Goal: Transaction & Acquisition: Purchase product/service

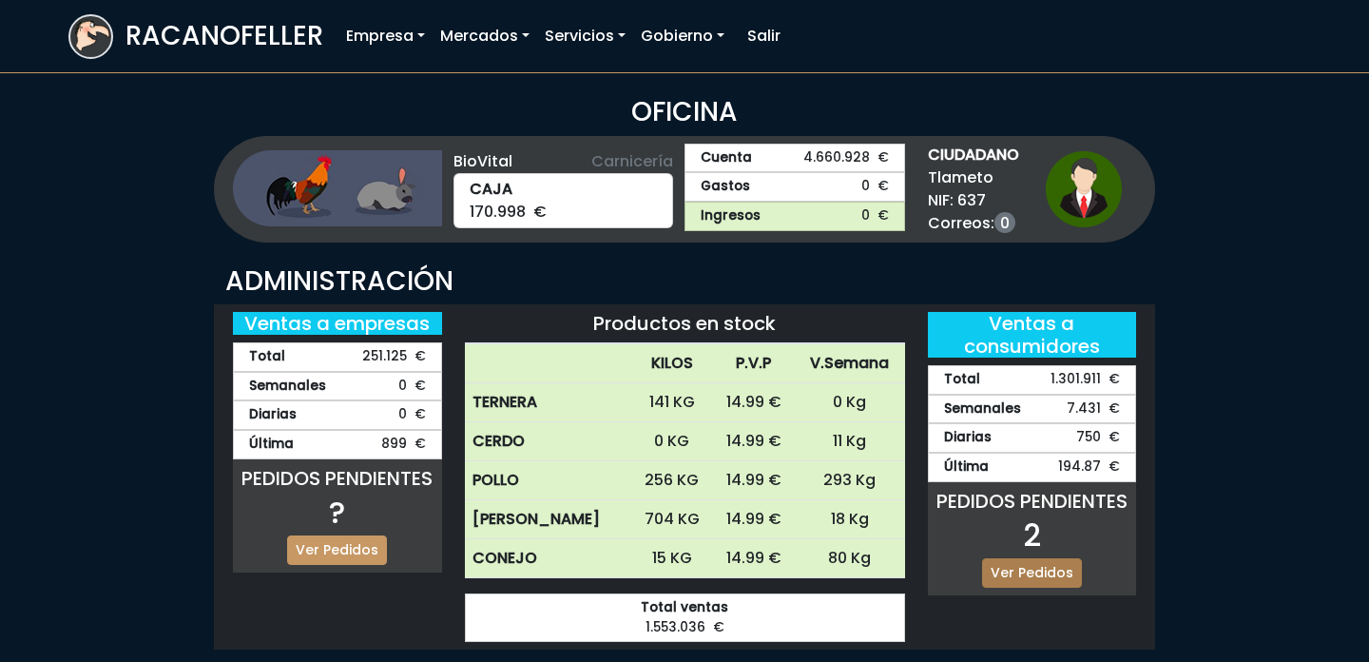
click at [1023, 571] on link "Ver Pedidos" at bounding box center [1032, 572] width 100 height 29
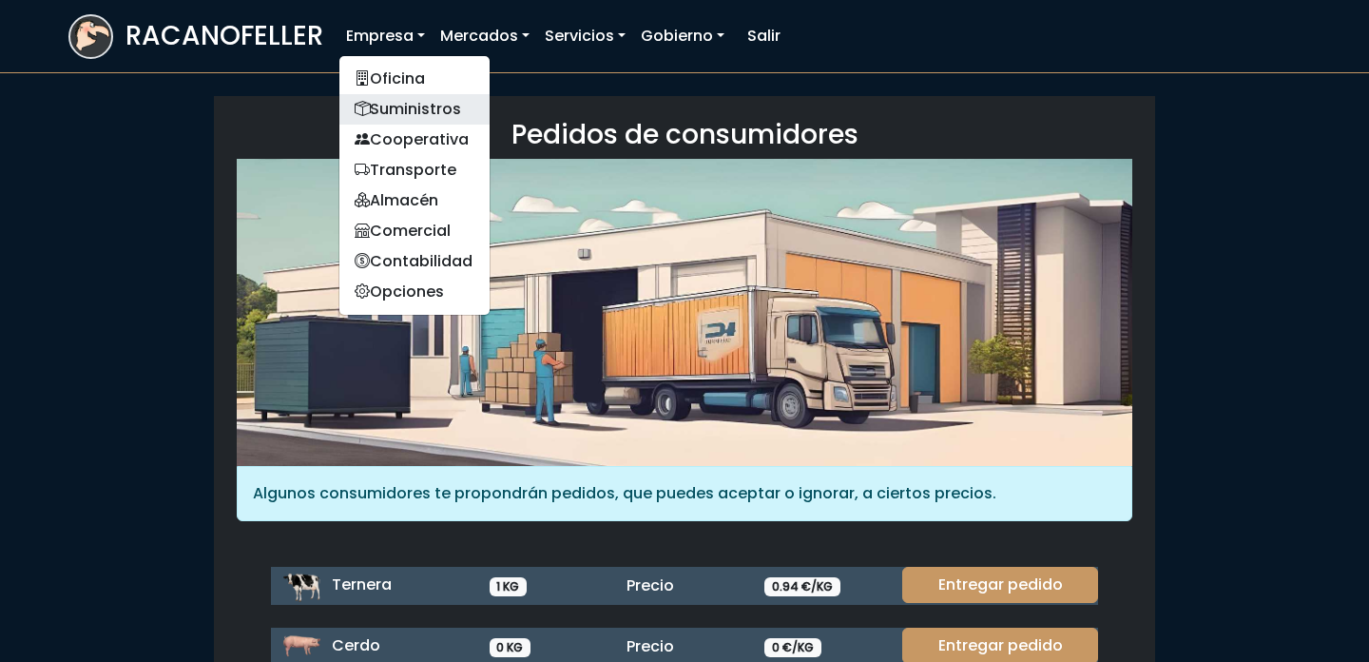
click at [394, 107] on link "Suministros" at bounding box center [414, 109] width 150 height 30
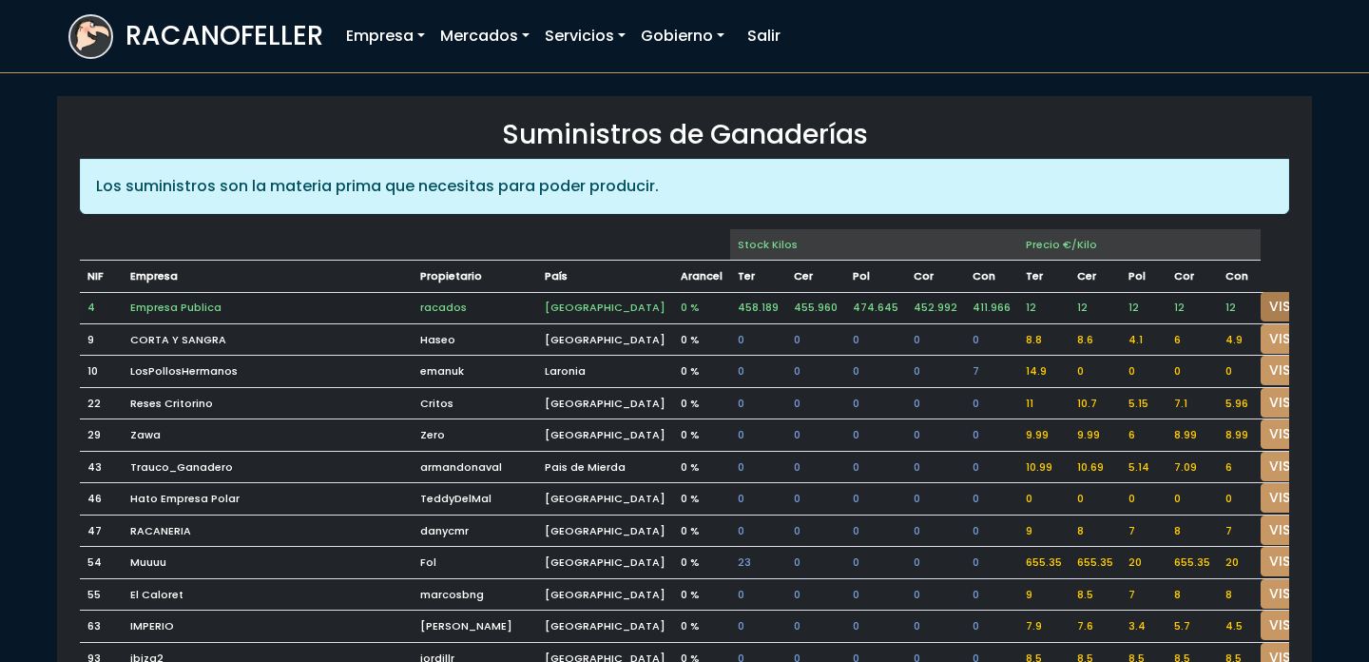
click at [1261, 303] on link "VISITAR" at bounding box center [1295, 306] width 68 height 29
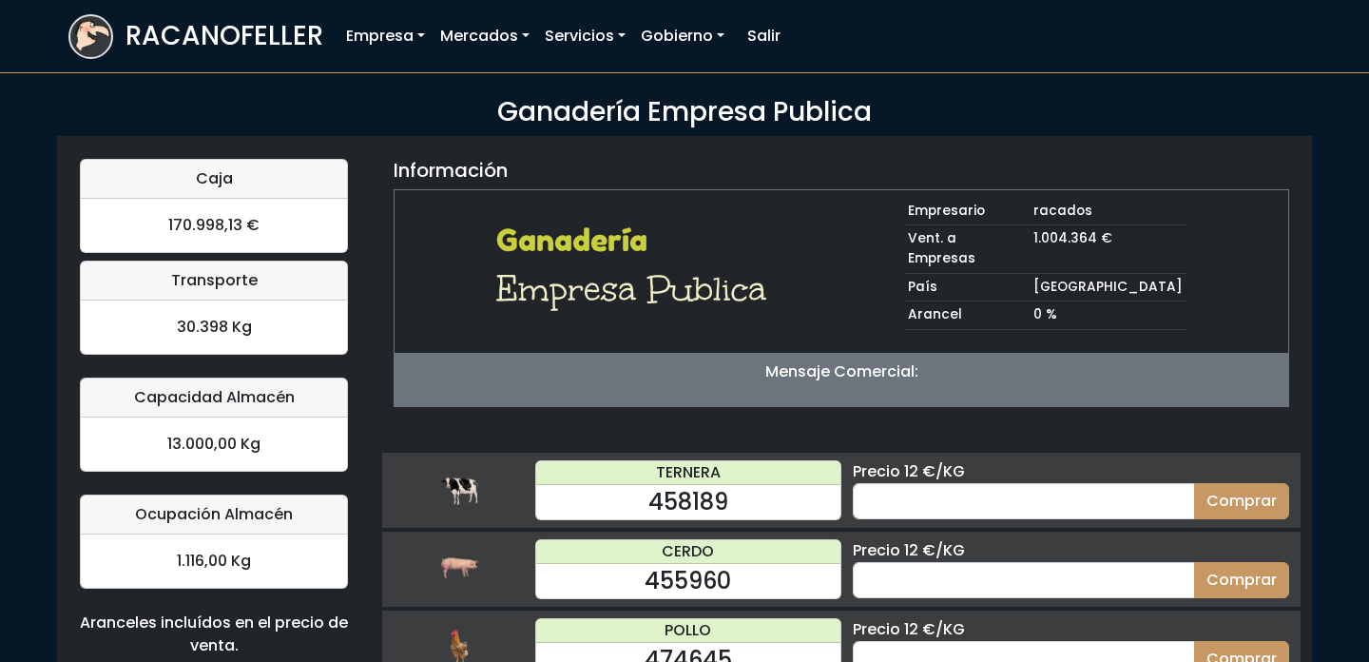
scroll to position [185, 0]
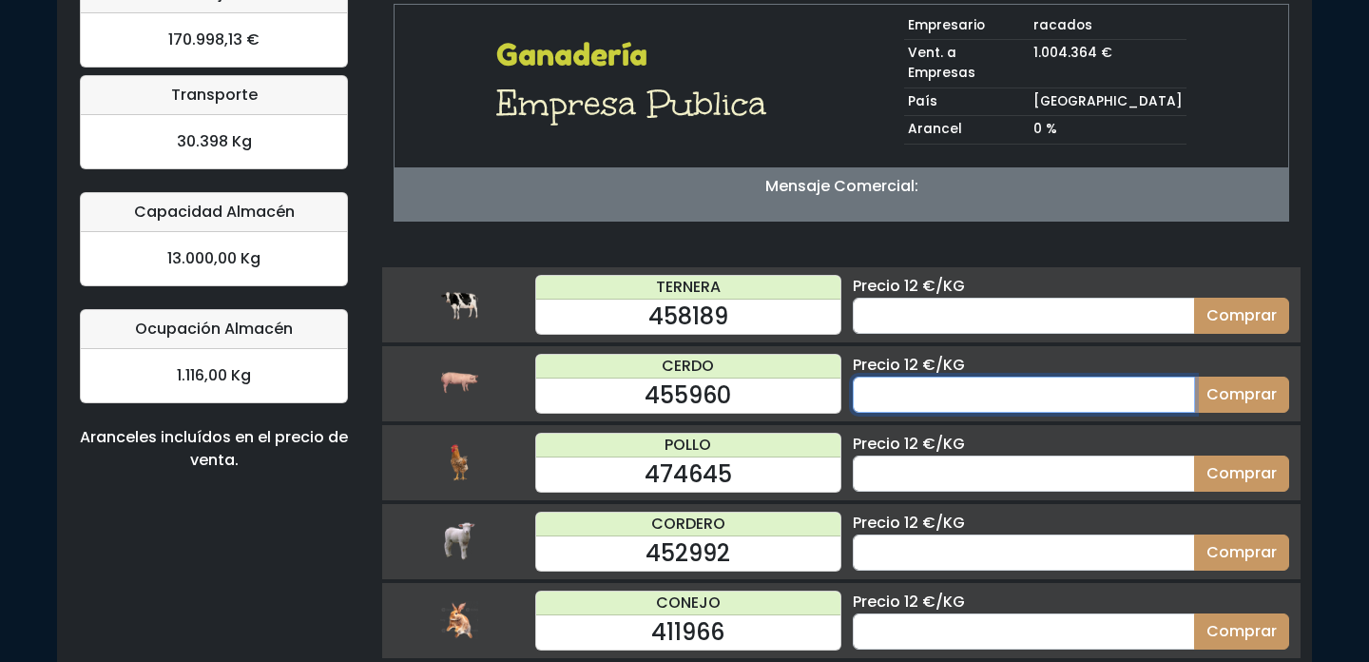
click at [922, 377] on input "number" at bounding box center [1024, 395] width 342 height 36
type input "5"
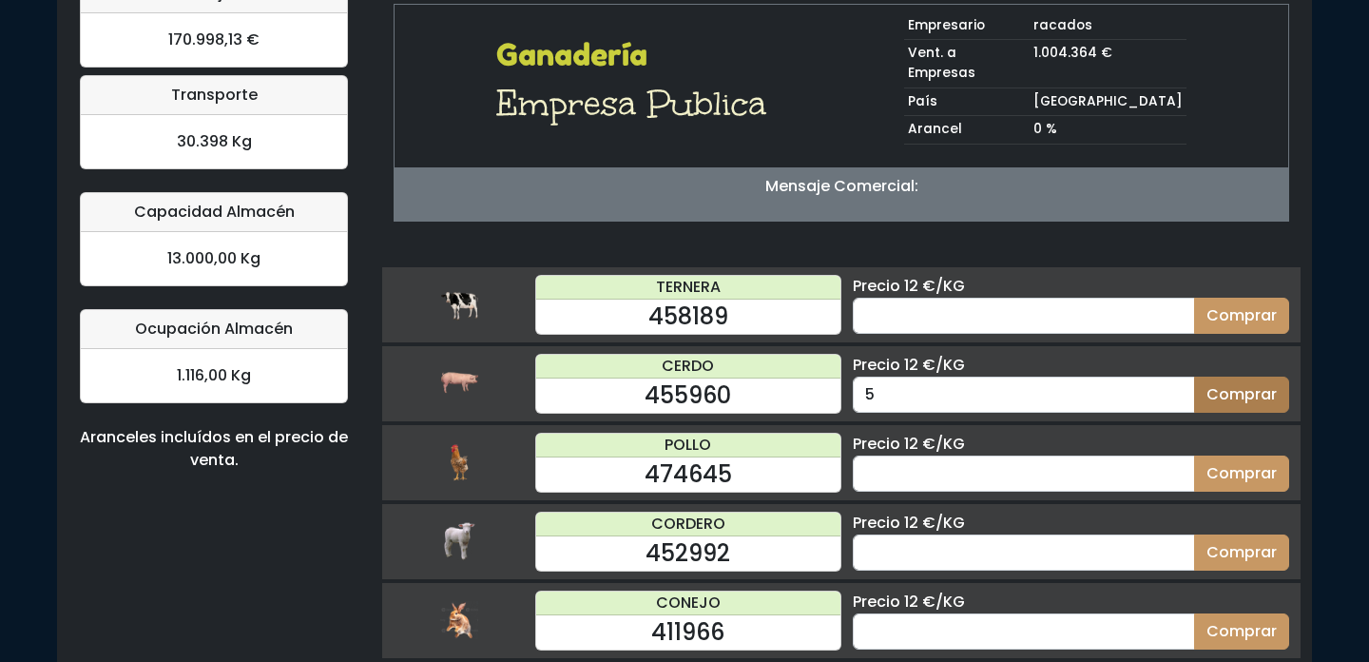
click at [1246, 378] on button "Comprar" at bounding box center [1241, 395] width 95 height 36
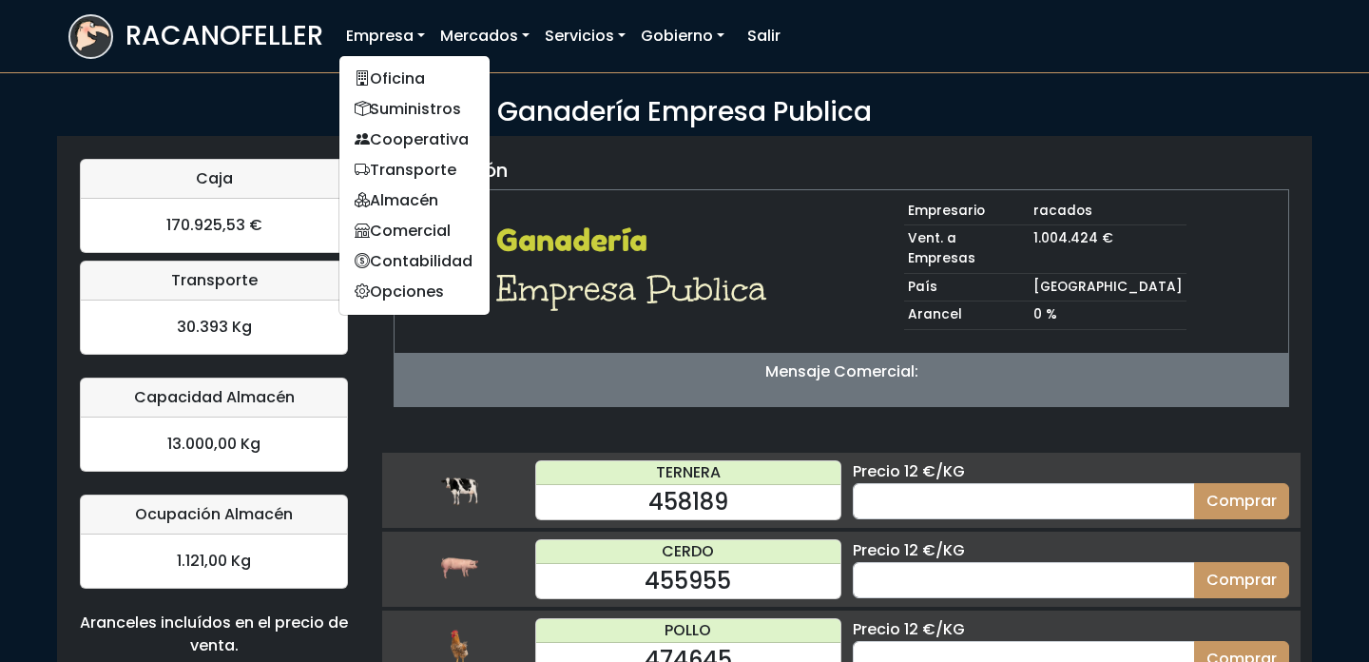
click at [397, 39] on link "Empresa" at bounding box center [386, 36] width 94 height 38
click at [405, 103] on link "Suministros" at bounding box center [414, 109] width 150 height 30
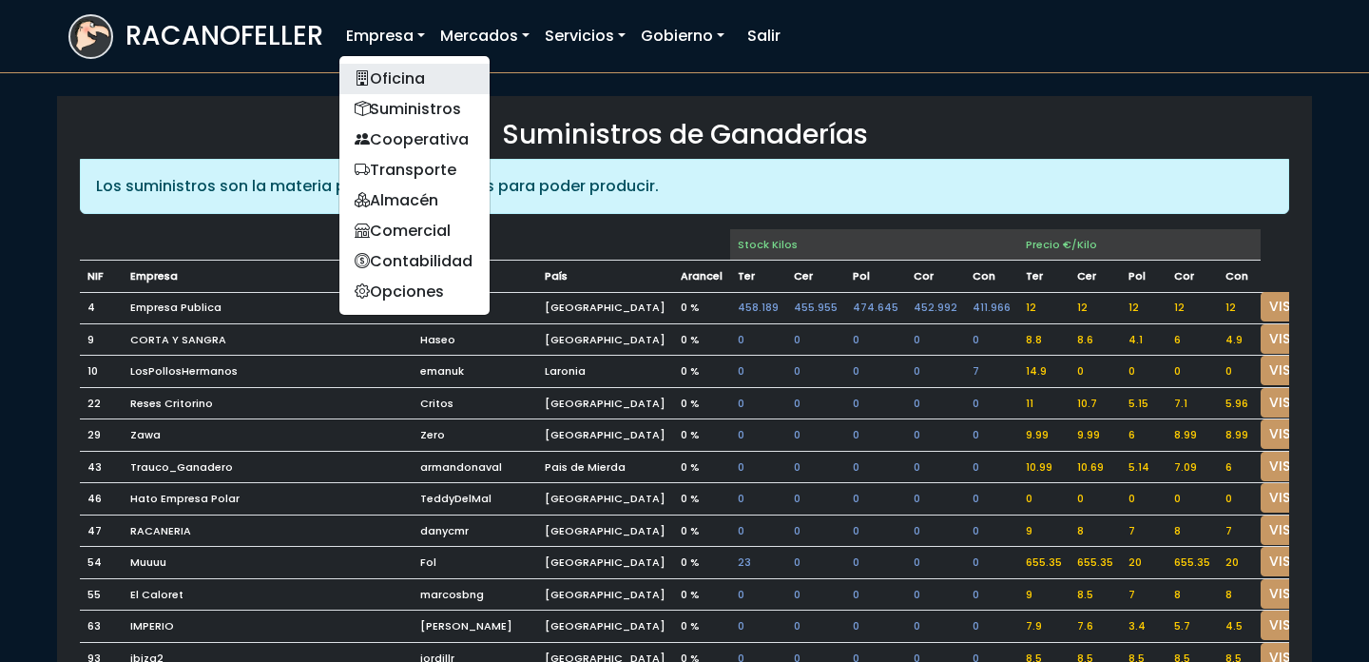
click at [393, 83] on link "Oficina" at bounding box center [414, 79] width 150 height 30
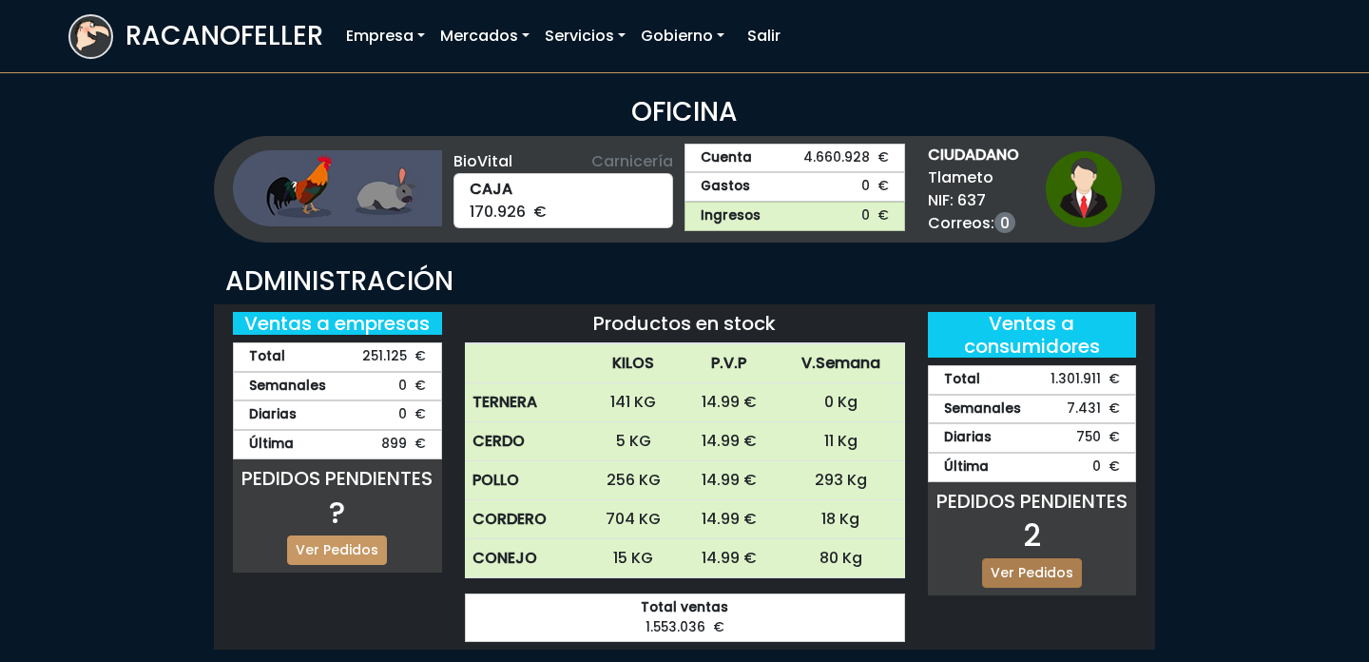
click at [1024, 577] on link "Ver Pedidos" at bounding box center [1032, 572] width 100 height 29
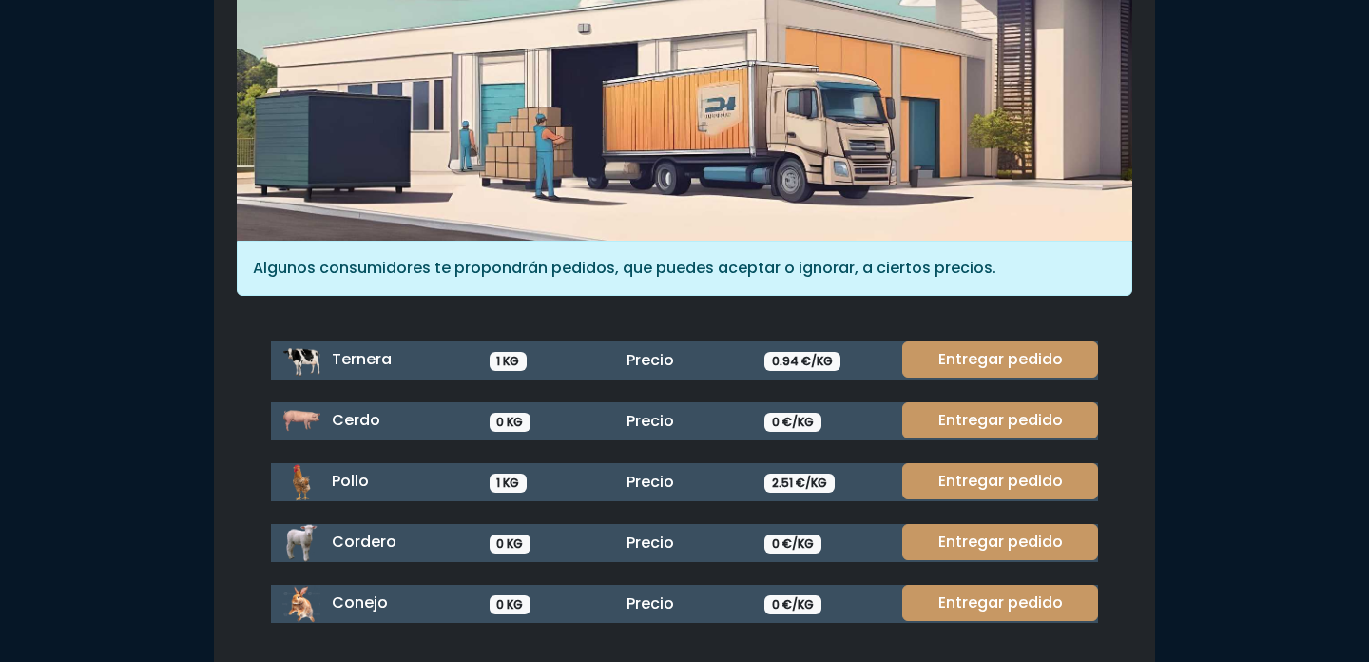
scroll to position [252, 0]
